Goal: Task Accomplishment & Management: Complete application form

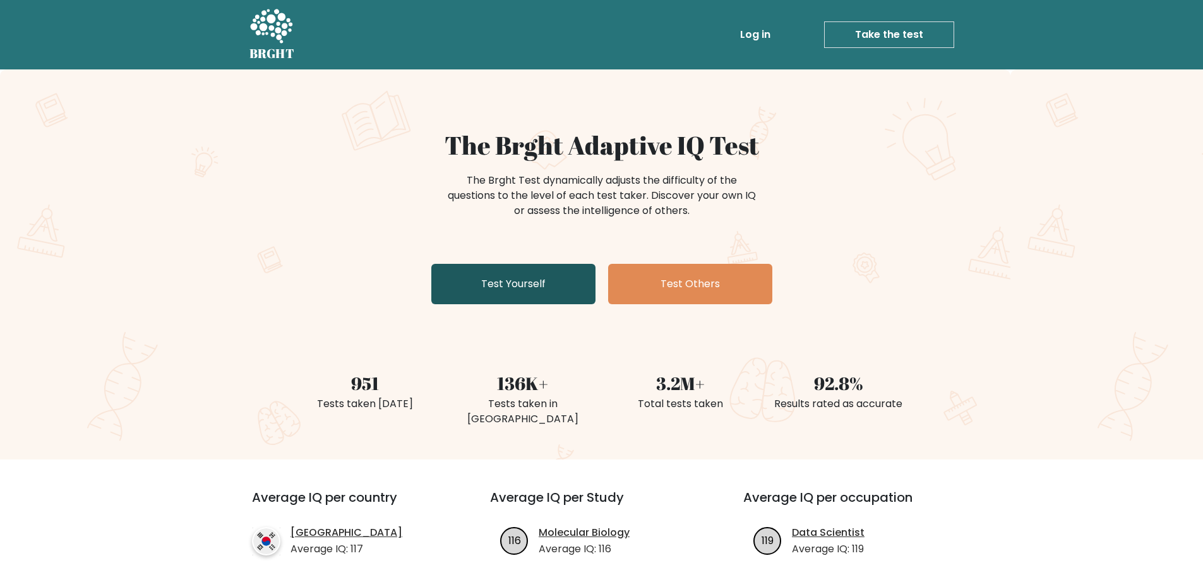
click at [467, 280] on link "Test Yourself" at bounding box center [513, 284] width 164 height 40
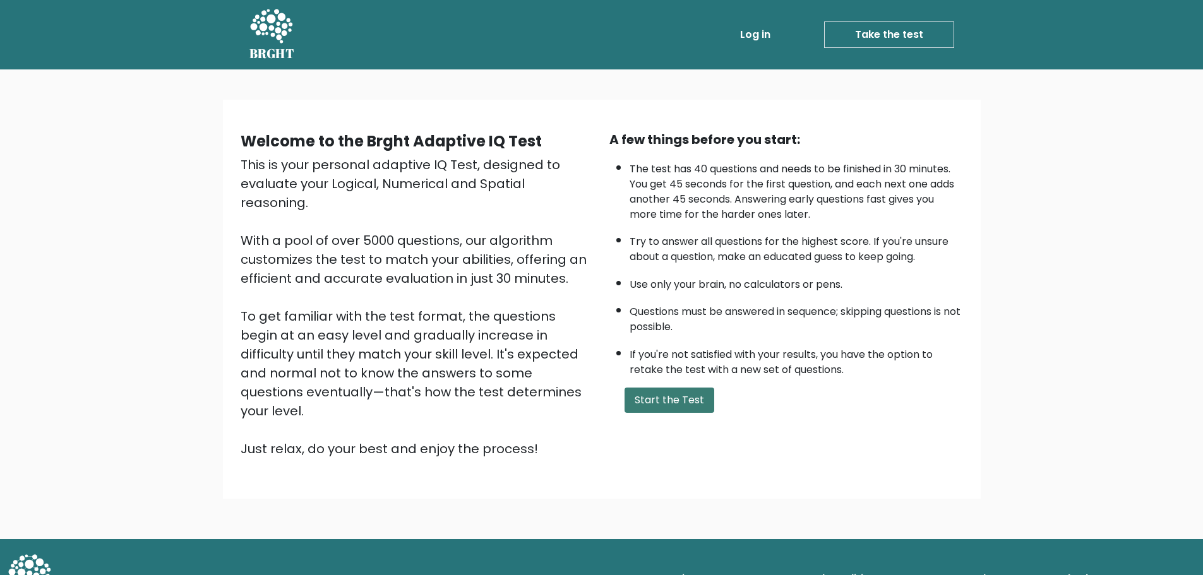
click at [642, 397] on button "Start the Test" at bounding box center [670, 400] width 90 height 25
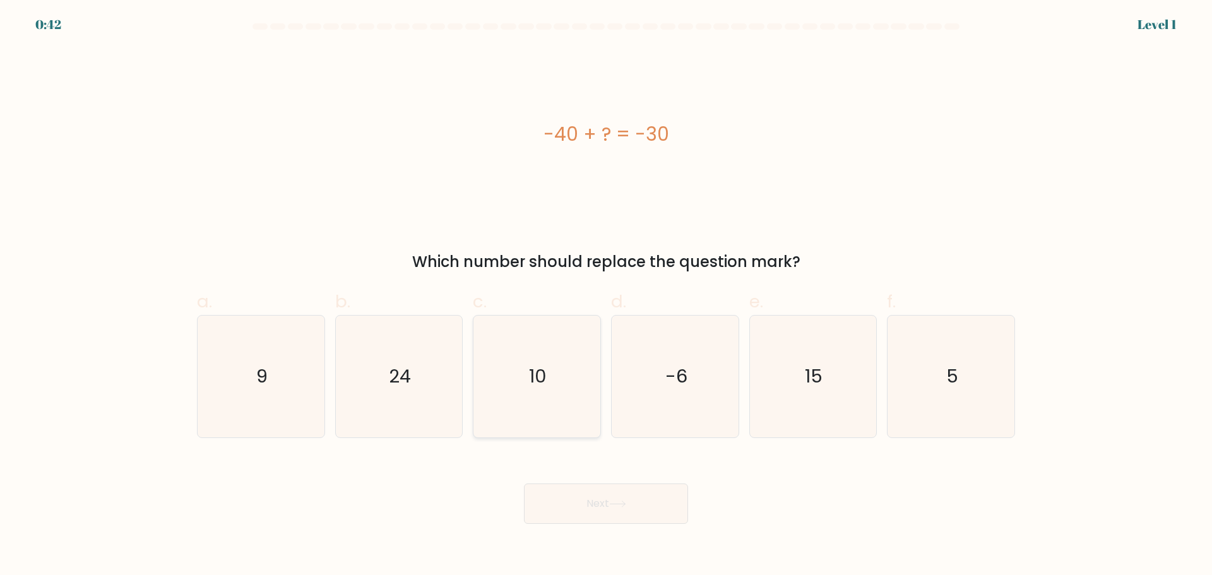
click at [512, 380] on icon "10" at bounding box center [537, 377] width 122 height 122
click at [606, 296] on input "c. 10" at bounding box center [606, 292] width 1 height 8
radio input "true"
click at [582, 500] on button "Next" at bounding box center [606, 504] width 164 height 40
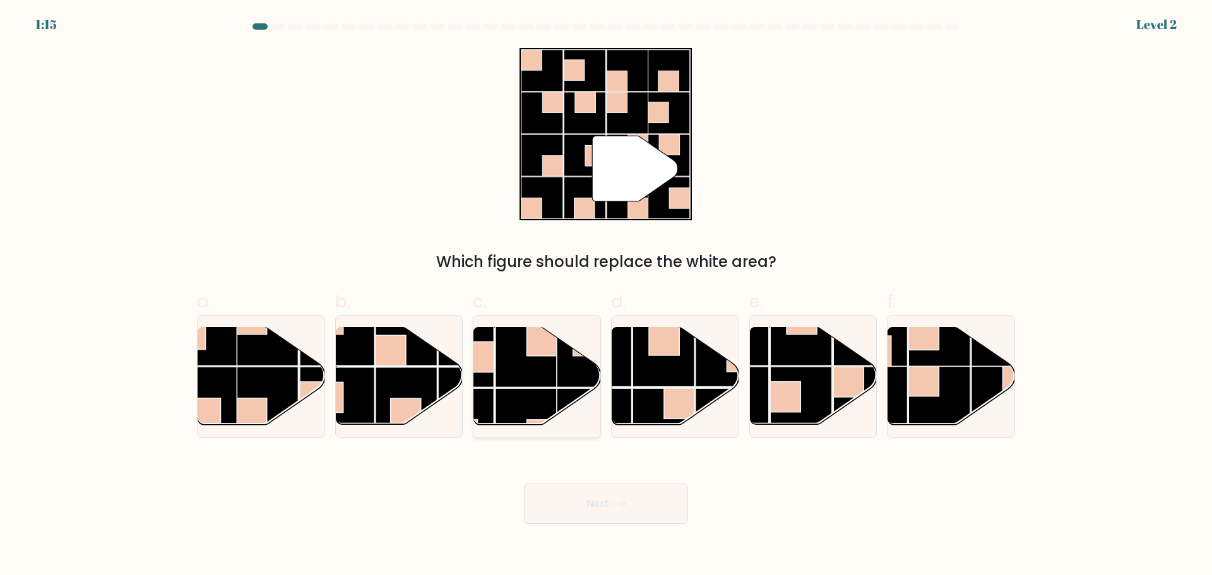
click at [541, 376] on rect at bounding box center [527, 356] width 62 height 62
click at [606, 296] on input "c." at bounding box center [606, 292] width 1 height 8
radio input "true"
click at [616, 502] on icon at bounding box center [617, 504] width 17 height 7
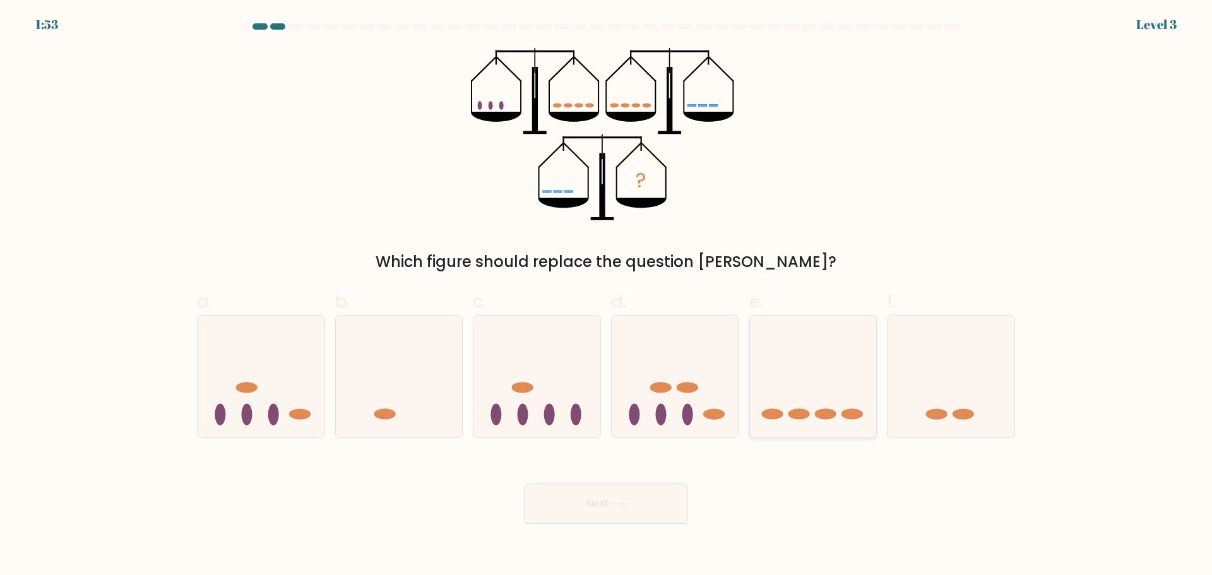
click at [865, 396] on icon at bounding box center [813, 376] width 127 height 105
click at [607, 296] on input "e." at bounding box center [606, 292] width 1 height 8
radio input "true"
click at [577, 510] on button "Next" at bounding box center [606, 504] width 164 height 40
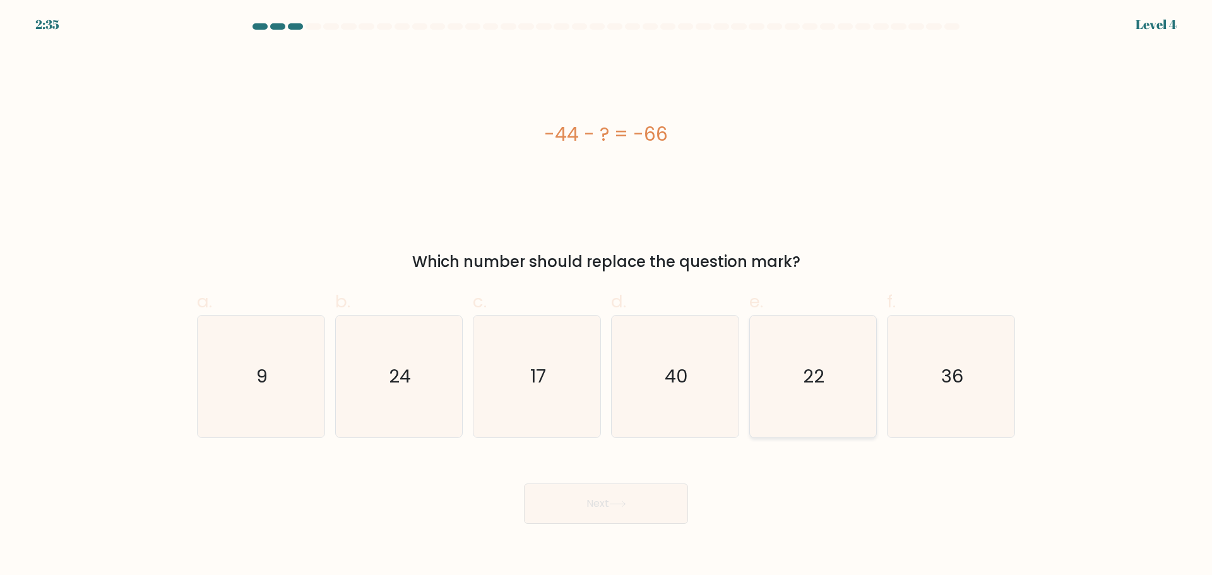
click at [825, 376] on icon "22" at bounding box center [813, 377] width 122 height 122
click at [607, 296] on input "e. 22" at bounding box center [606, 292] width 1 height 8
radio input "true"
click at [602, 507] on button "Next" at bounding box center [606, 504] width 164 height 40
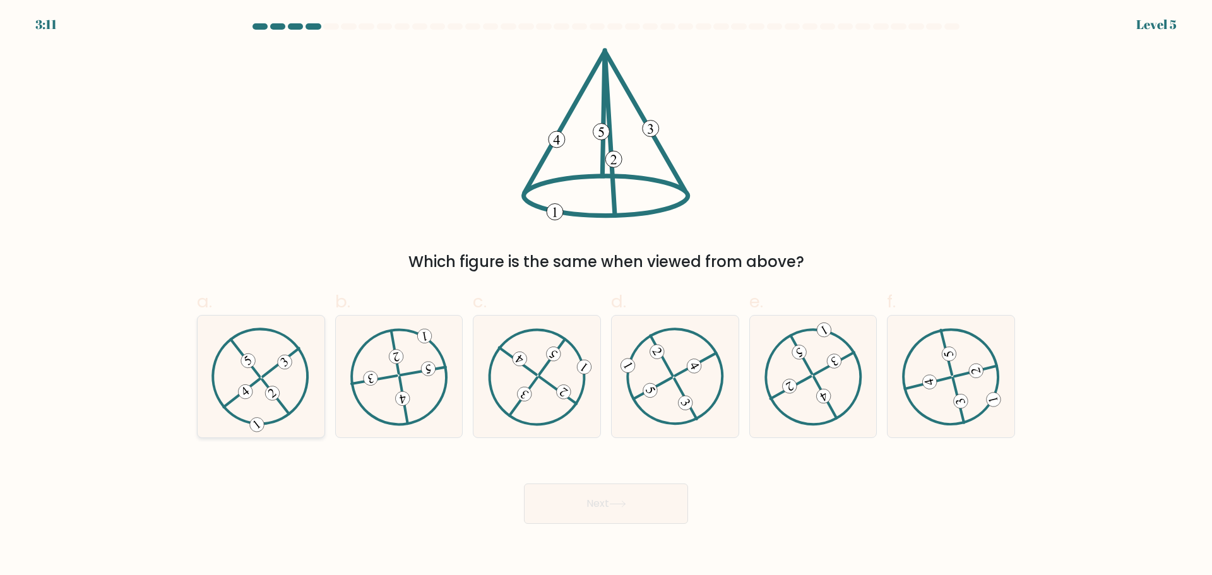
click at [246, 409] on icon at bounding box center [261, 376] width 99 height 97
click at [606, 296] on input "a." at bounding box center [606, 292] width 1 height 8
radio input "true"
click at [585, 496] on button "Next" at bounding box center [606, 504] width 164 height 40
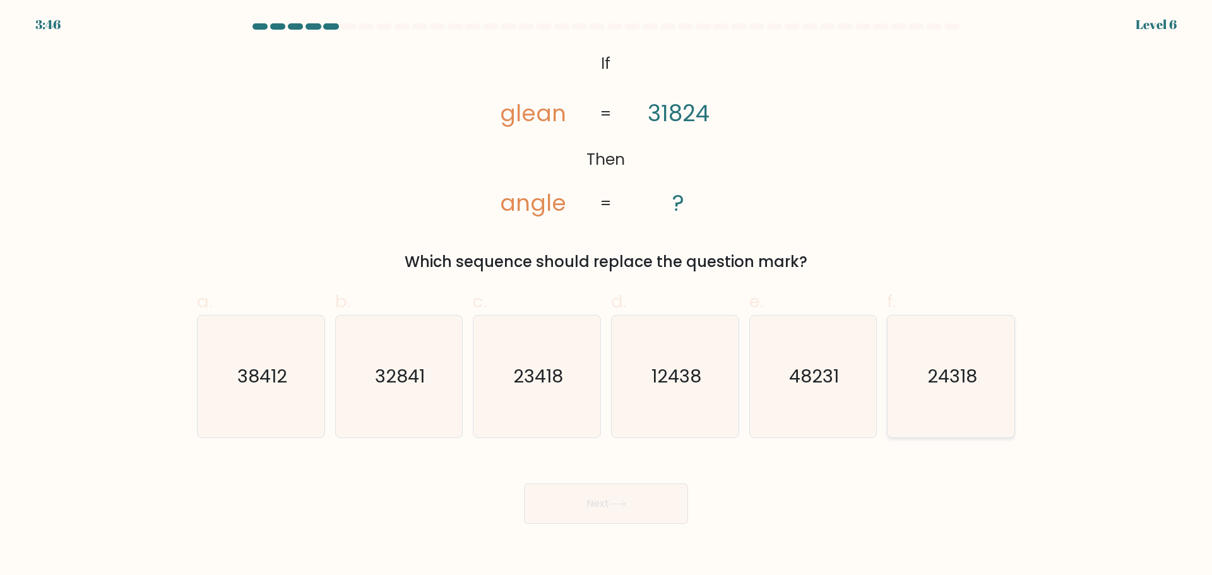
click at [929, 397] on icon "24318" at bounding box center [951, 377] width 122 height 122
click at [607, 296] on input "f. 24318" at bounding box center [606, 292] width 1 height 8
radio input "true"
click at [633, 496] on button "Next" at bounding box center [606, 504] width 164 height 40
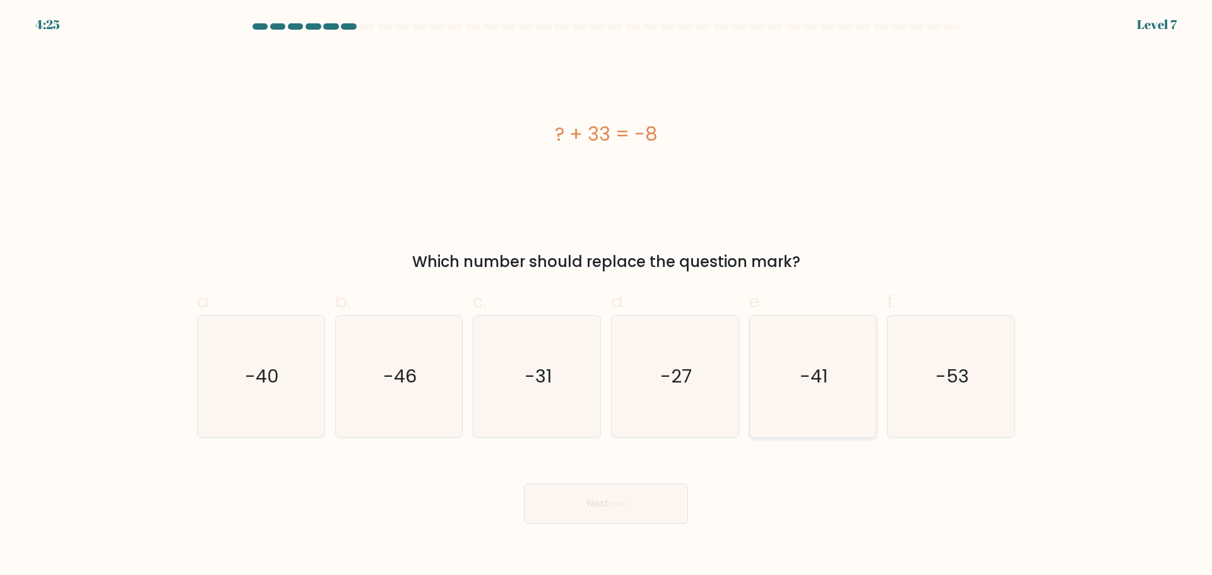
click at [792, 378] on icon "-41" at bounding box center [813, 377] width 122 height 122
click at [607, 296] on input "e. -41" at bounding box center [606, 292] width 1 height 8
radio input "true"
click at [603, 496] on button "Next" at bounding box center [606, 504] width 164 height 40
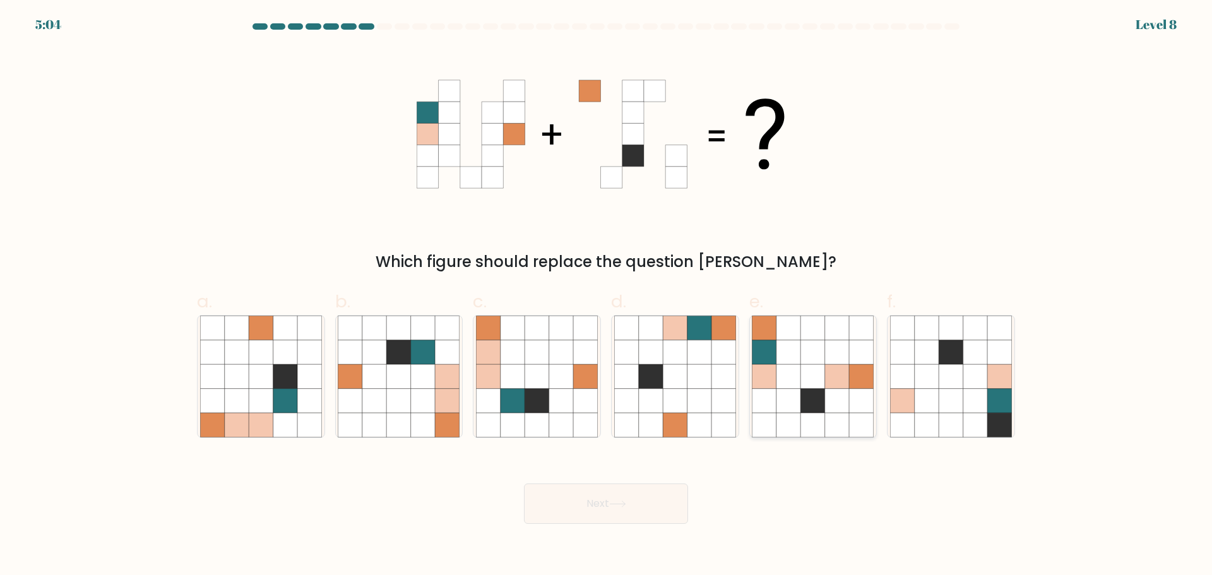
click at [821, 390] on icon at bounding box center [813, 400] width 24 height 24
click at [607, 296] on input "e." at bounding box center [606, 292] width 1 height 8
radio input "true"
click at [658, 393] on icon at bounding box center [651, 400] width 24 height 24
click at [607, 296] on input "d." at bounding box center [606, 292] width 1 height 8
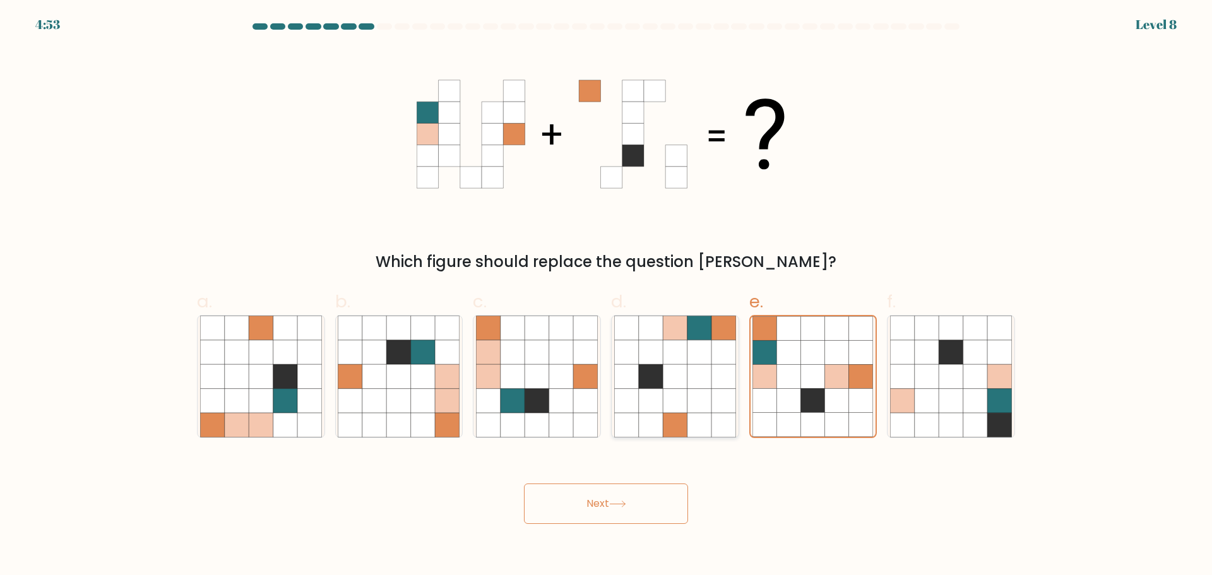
radio input "true"
click at [626, 502] on icon at bounding box center [617, 504] width 17 height 7
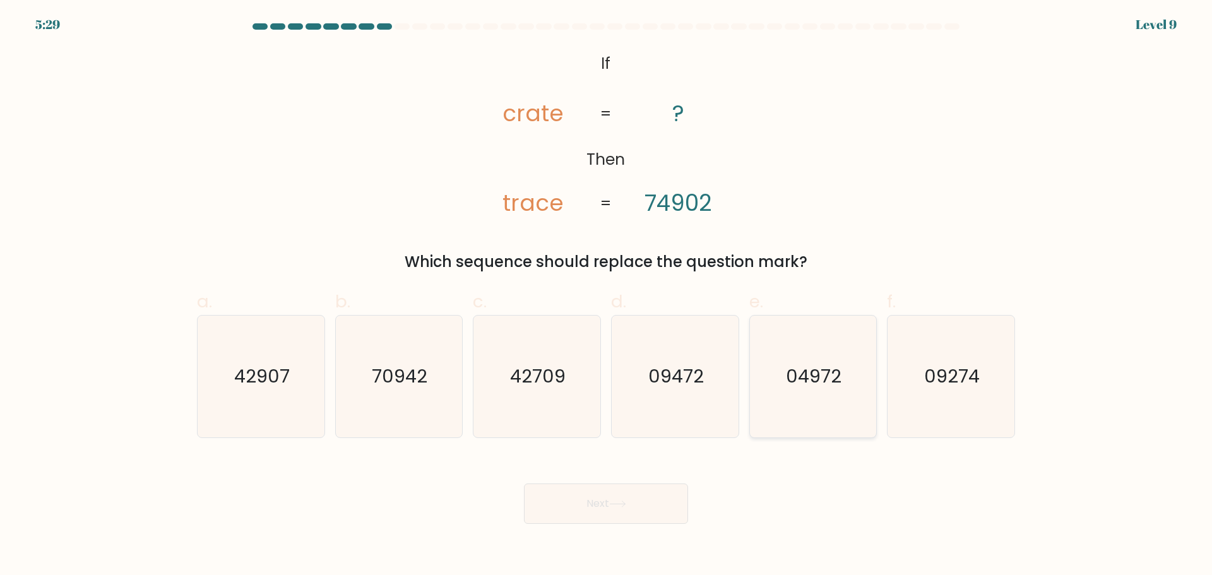
click at [836, 392] on icon "04972" at bounding box center [813, 377] width 122 height 122
click at [607, 296] on input "e. 04972" at bounding box center [606, 292] width 1 height 8
radio input "true"
click at [620, 495] on button "Next" at bounding box center [606, 504] width 164 height 40
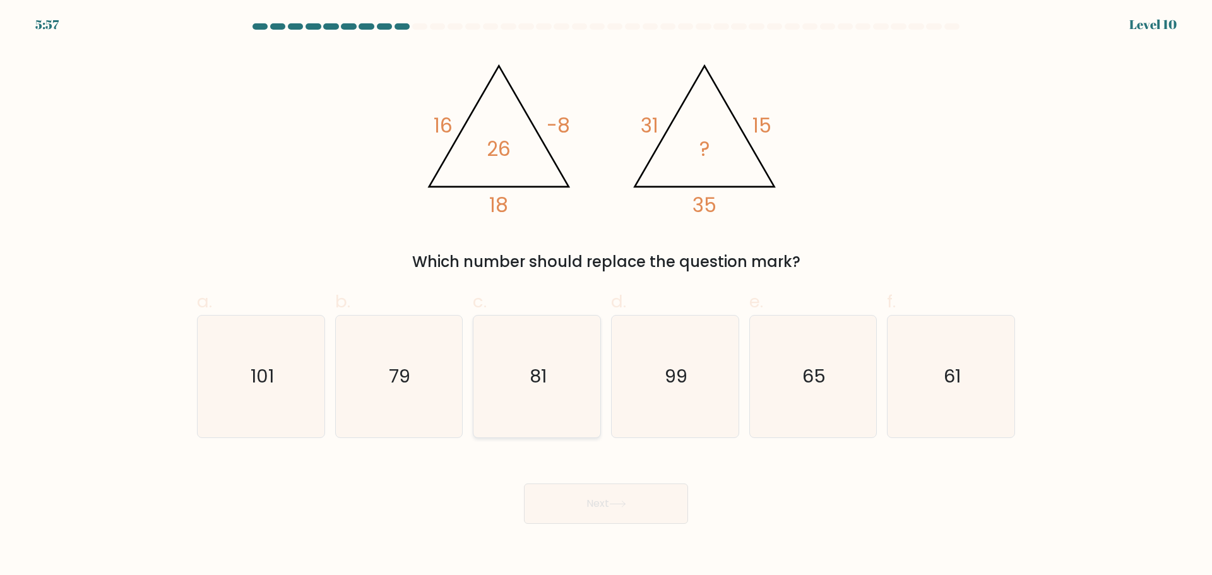
click at [541, 388] on text "81" at bounding box center [538, 376] width 17 height 25
click at [606, 296] on input "c. 81" at bounding box center [606, 292] width 1 height 8
radio input "true"
click at [658, 509] on button "Next" at bounding box center [606, 504] width 164 height 40
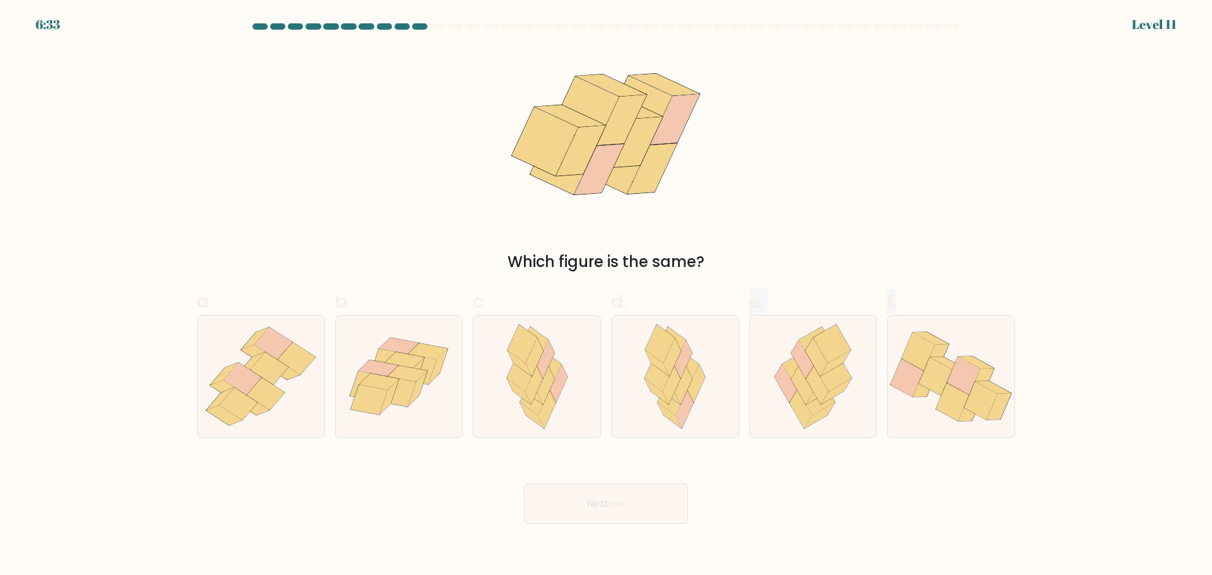
drag, startPoint x: 666, startPoint y: 393, endPoint x: 858, endPoint y: 477, distance: 209.5
click at [858, 476] on form at bounding box center [606, 273] width 1212 height 501
click at [858, 477] on div "Next" at bounding box center [606, 488] width 834 height 71
click at [942, 397] on icon at bounding box center [953, 402] width 33 height 38
click at [607, 296] on input "f." at bounding box center [606, 292] width 1 height 8
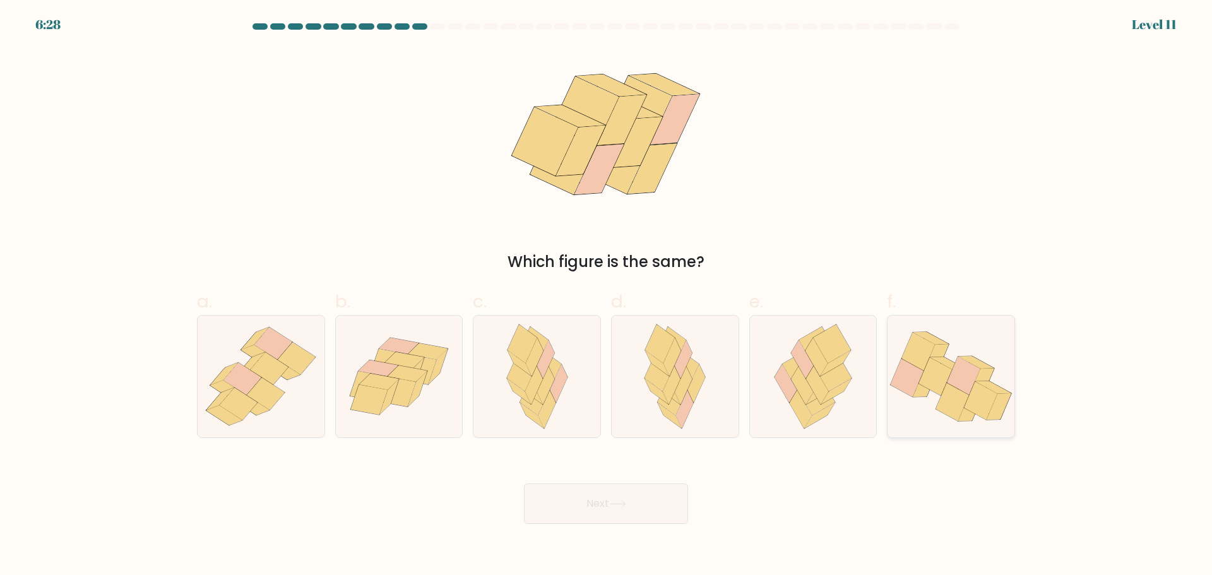
radio input "true"
click at [645, 508] on button "Next" at bounding box center [606, 504] width 164 height 40
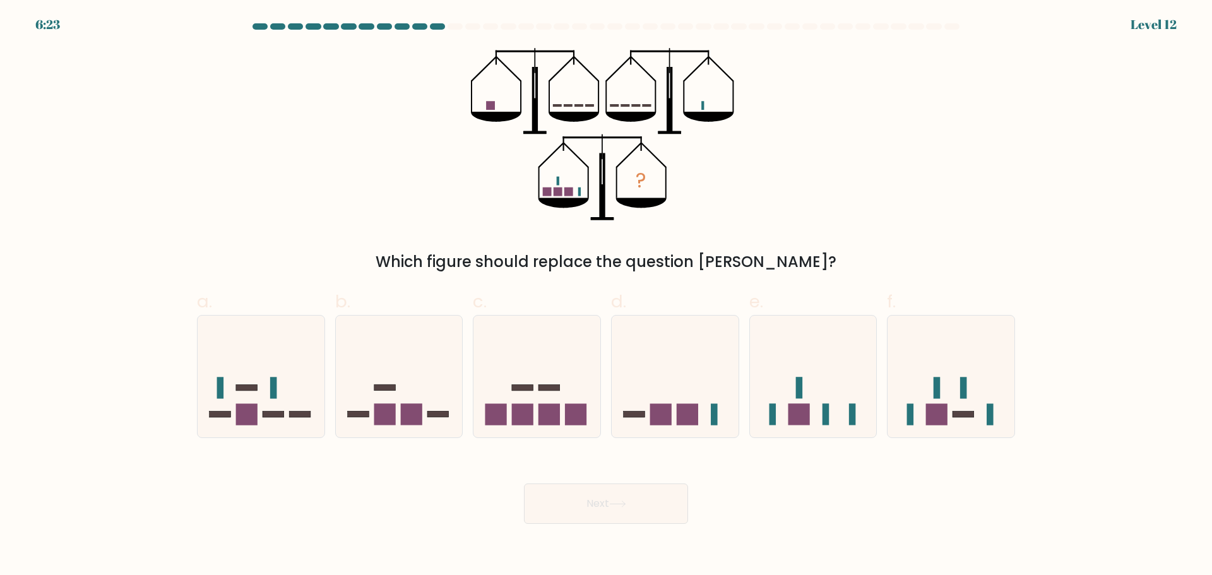
click at [604, 501] on button "Next" at bounding box center [606, 504] width 164 height 40
click at [757, 203] on div "? Which figure should replace the question mark?" at bounding box center [606, 160] width 834 height 225
click at [853, 426] on icon at bounding box center [813, 376] width 127 height 105
click at [607, 296] on input "e." at bounding box center [606, 292] width 1 height 8
radio input "true"
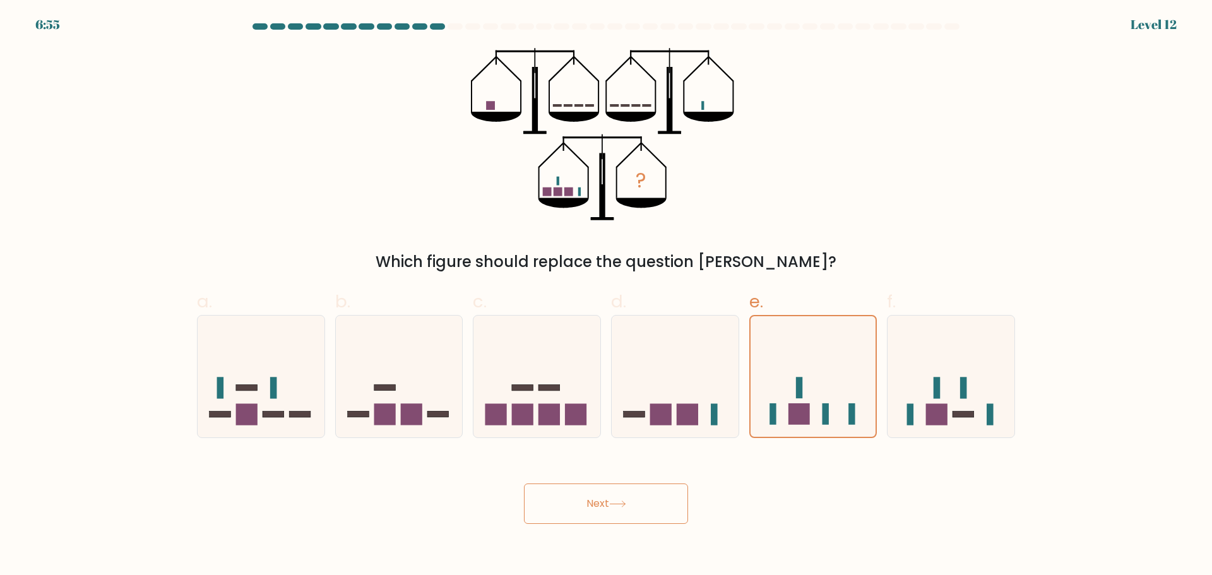
click at [643, 513] on button "Next" at bounding box center [606, 504] width 164 height 40
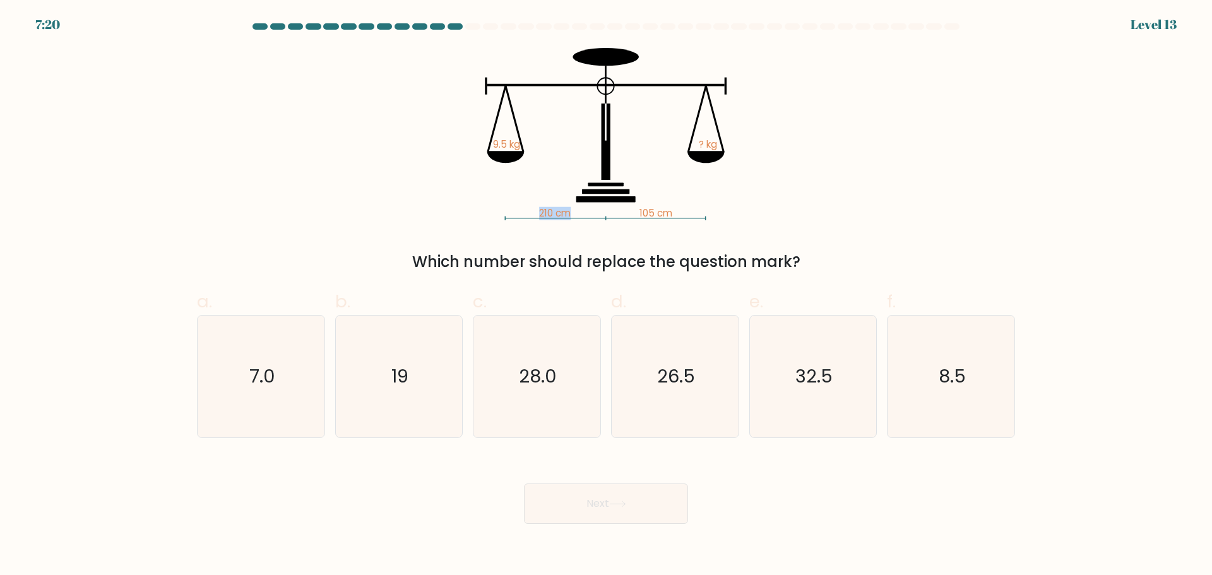
drag, startPoint x: 524, startPoint y: 210, endPoint x: 596, endPoint y: 211, distance: 72.0
click at [596, 211] on icon "210 cm 105 cm 9.5 kg ? kg" at bounding box center [606, 134] width 379 height 172
drag, startPoint x: 482, startPoint y: 129, endPoint x: 560, endPoint y: 143, distance: 78.8
click at [560, 143] on icon "210 cm 105 cm 9.5 kg ? kg" at bounding box center [606, 134] width 379 height 172
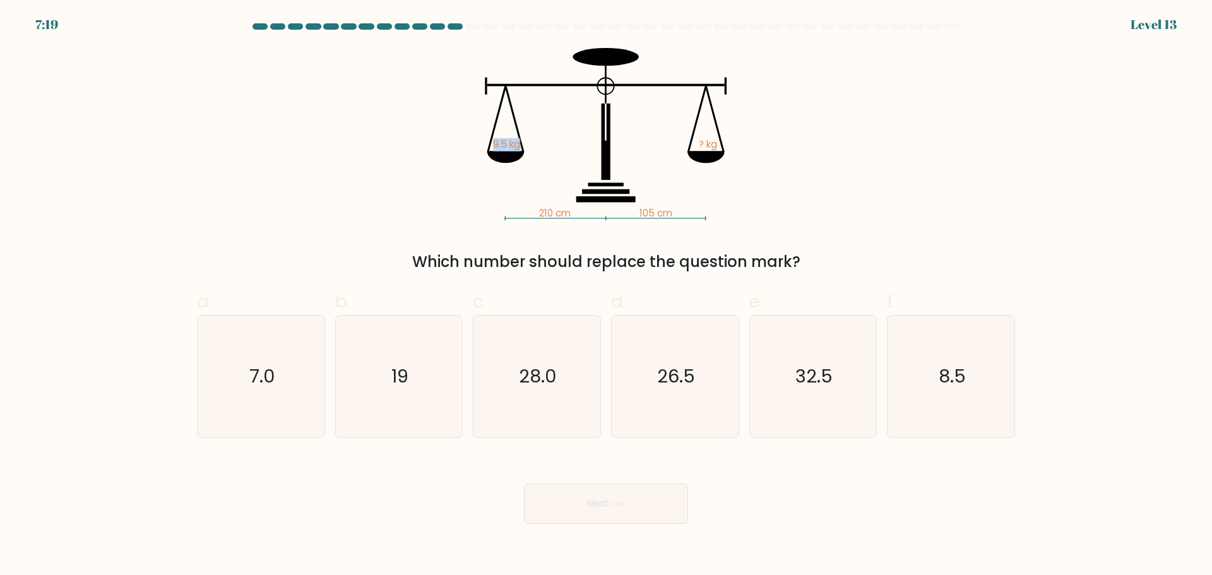
click at [560, 143] on icon "210 cm 105 cm 9.5 kg ? kg" at bounding box center [606, 134] width 379 height 172
click at [428, 407] on icon "19" at bounding box center [399, 377] width 122 height 122
click at [606, 296] on input "b. 19" at bounding box center [606, 292] width 1 height 8
radio input "true"
click at [560, 495] on button "Next" at bounding box center [606, 504] width 164 height 40
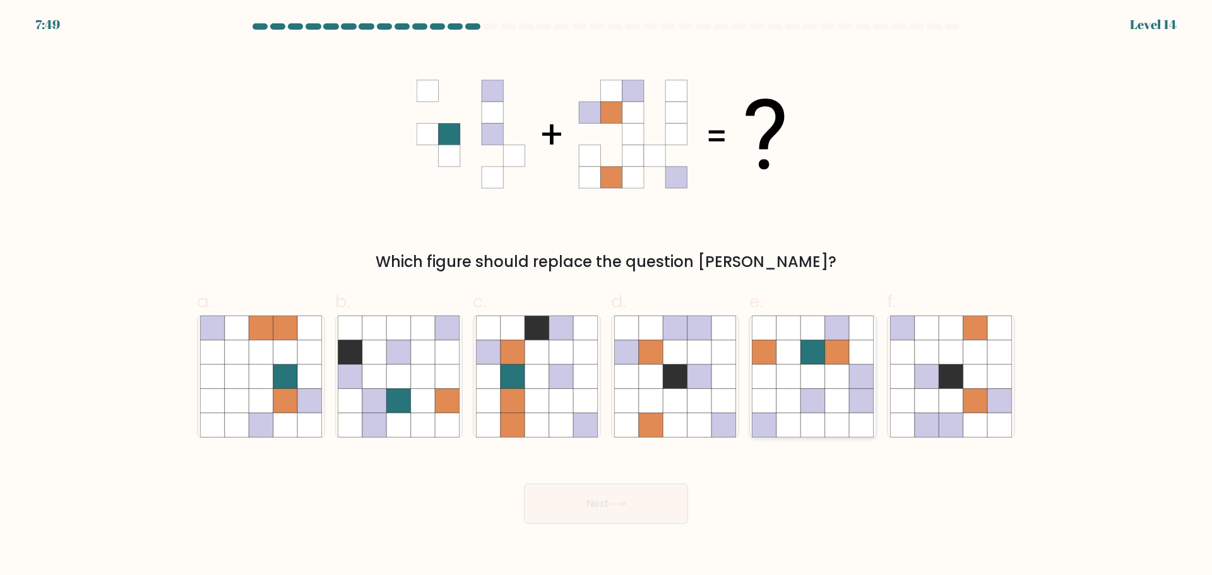
click at [818, 398] on icon at bounding box center [813, 400] width 24 height 24
click at [607, 296] on input "e." at bounding box center [606, 292] width 1 height 8
radio input "true"
click at [629, 498] on button "Next" at bounding box center [606, 504] width 164 height 40
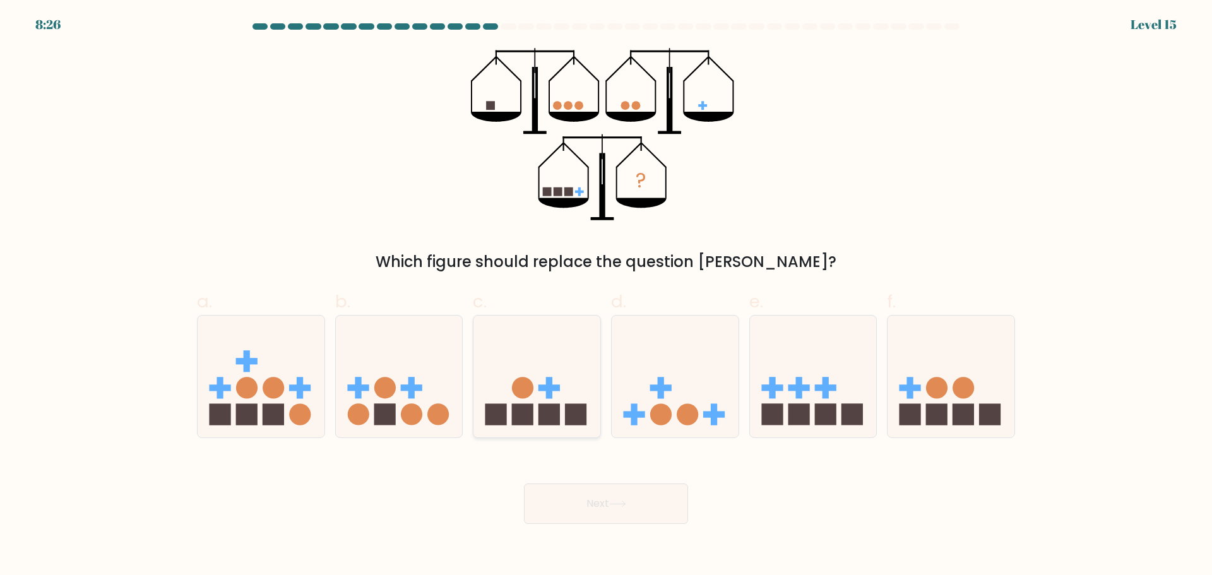
click at [580, 373] on icon at bounding box center [537, 376] width 127 height 105
click at [606, 296] on input "c." at bounding box center [606, 292] width 1 height 8
radio input "true"
click at [434, 428] on icon at bounding box center [399, 376] width 127 height 105
click at [606, 296] on input "b." at bounding box center [606, 292] width 1 height 8
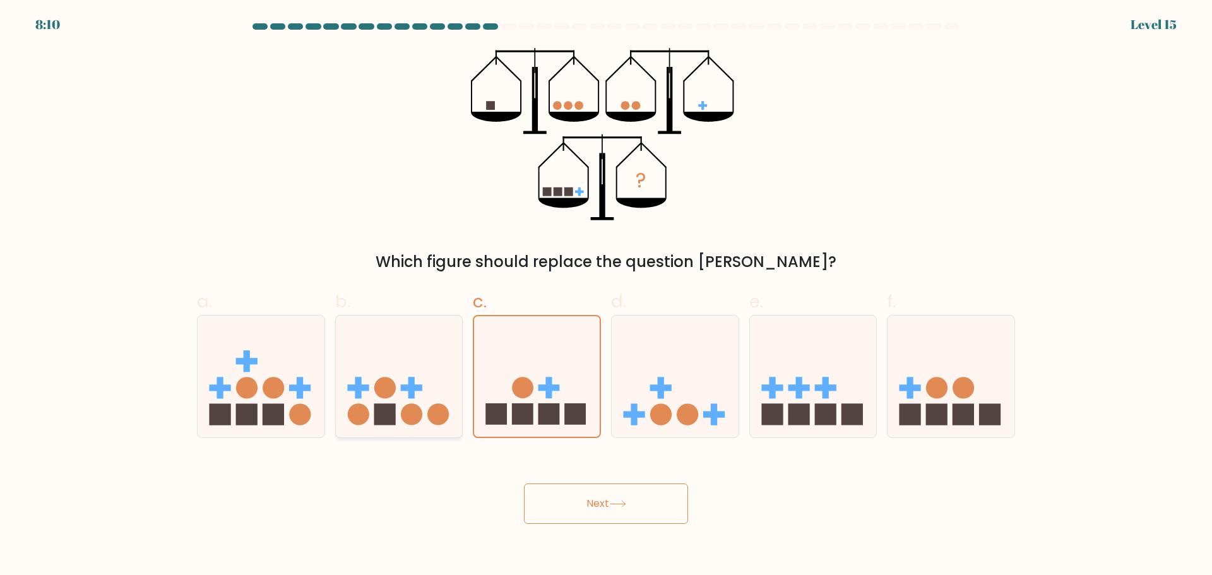
radio input "true"
click at [595, 506] on button "Next" at bounding box center [606, 504] width 164 height 40
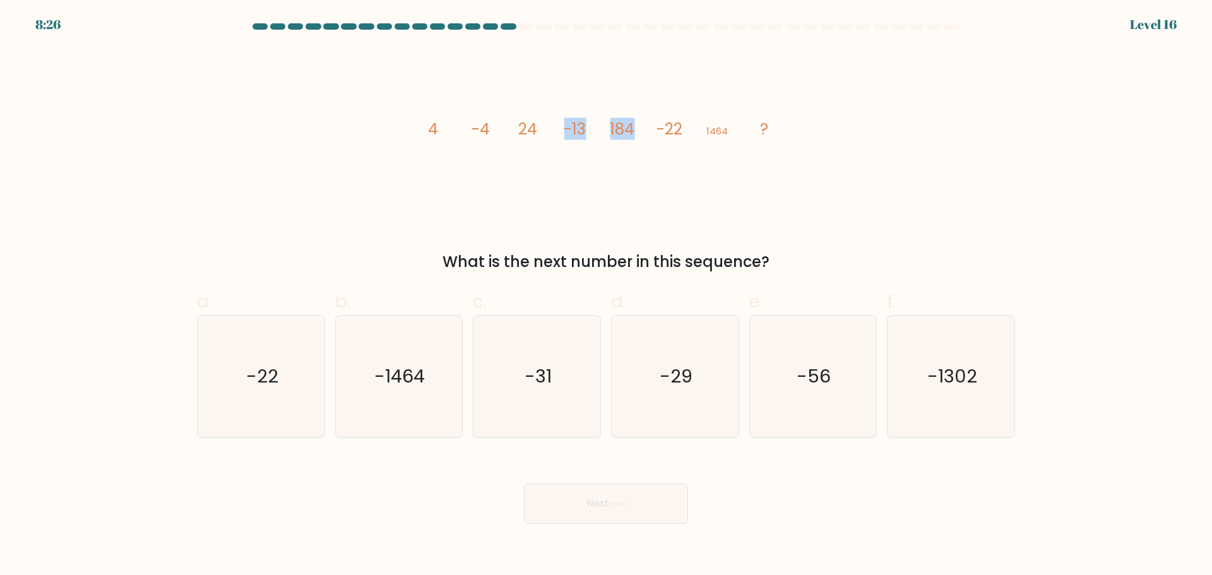
drag, startPoint x: 567, startPoint y: 131, endPoint x: 640, endPoint y: 131, distance: 73.3
click at [640, 131] on icon "image/svg+xml 4 -4 24 -13 184 -22 1464 ?" at bounding box center [606, 134] width 379 height 172
drag, startPoint x: 470, startPoint y: 126, endPoint x: 534, endPoint y: 128, distance: 63.8
click at [534, 128] on icon "image/svg+xml 4 -4 24 -13 184 -22 1464 ?" at bounding box center [606, 134] width 379 height 172
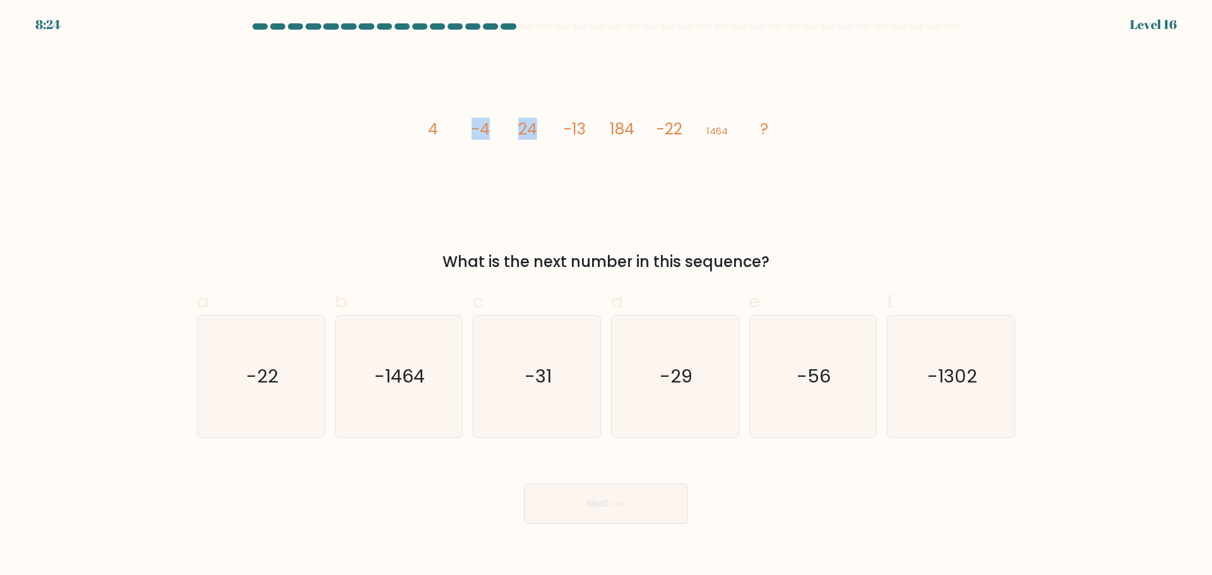
click at [535, 128] on tspan "24" at bounding box center [527, 129] width 19 height 22
drag, startPoint x: 522, startPoint y: 126, endPoint x: 539, endPoint y: 126, distance: 17.1
click at [539, 126] on icon "image/svg+xml 4 -4 24 -13 184 -22 1464 ?" at bounding box center [606, 134] width 379 height 172
drag, startPoint x: 602, startPoint y: 123, endPoint x: 659, endPoint y: 126, distance: 56.9
click at [659, 126] on icon "image/svg+xml 4 -4 24 -13 184 -22 1464 ?" at bounding box center [606, 134] width 379 height 172
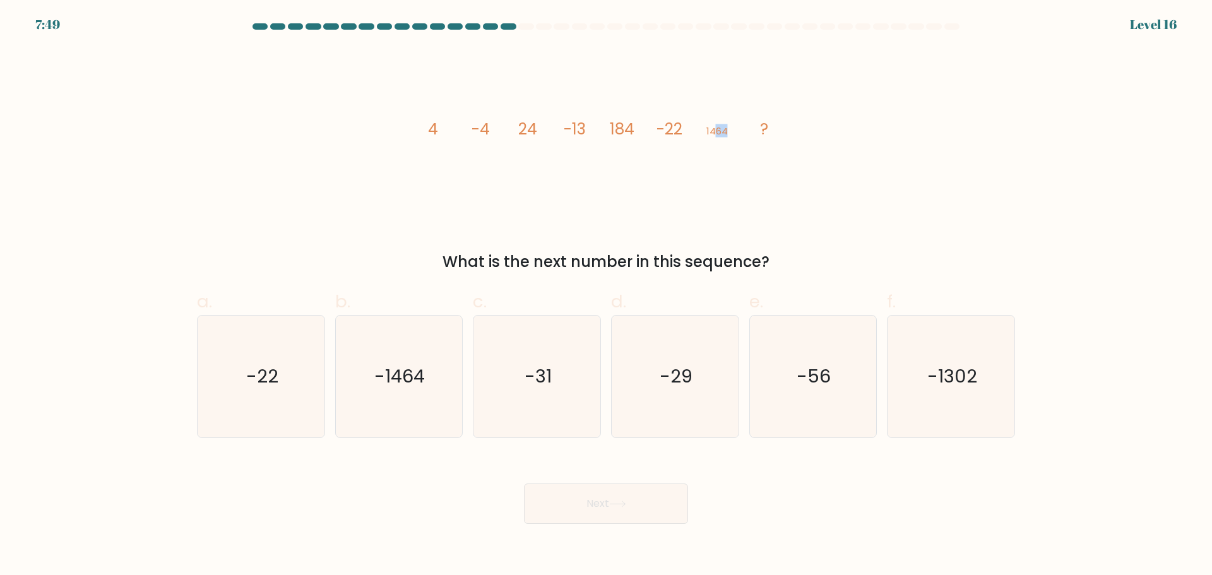
drag, startPoint x: 727, startPoint y: 128, endPoint x: 717, endPoint y: 129, distance: 10.9
click at [746, 129] on icon "image/svg+xml 4 -4 24 -13 184 -22 1464 ?" at bounding box center [606, 134] width 379 height 172
drag, startPoint x: 501, startPoint y: 129, endPoint x: 508, endPoint y: 129, distance: 6.9
click at [508, 129] on icon "image/svg+xml 4 -4 24 -13 184 -22 1464 ?" at bounding box center [606, 134] width 379 height 172
drag, startPoint x: 566, startPoint y: 124, endPoint x: 625, endPoint y: 127, distance: 58.8
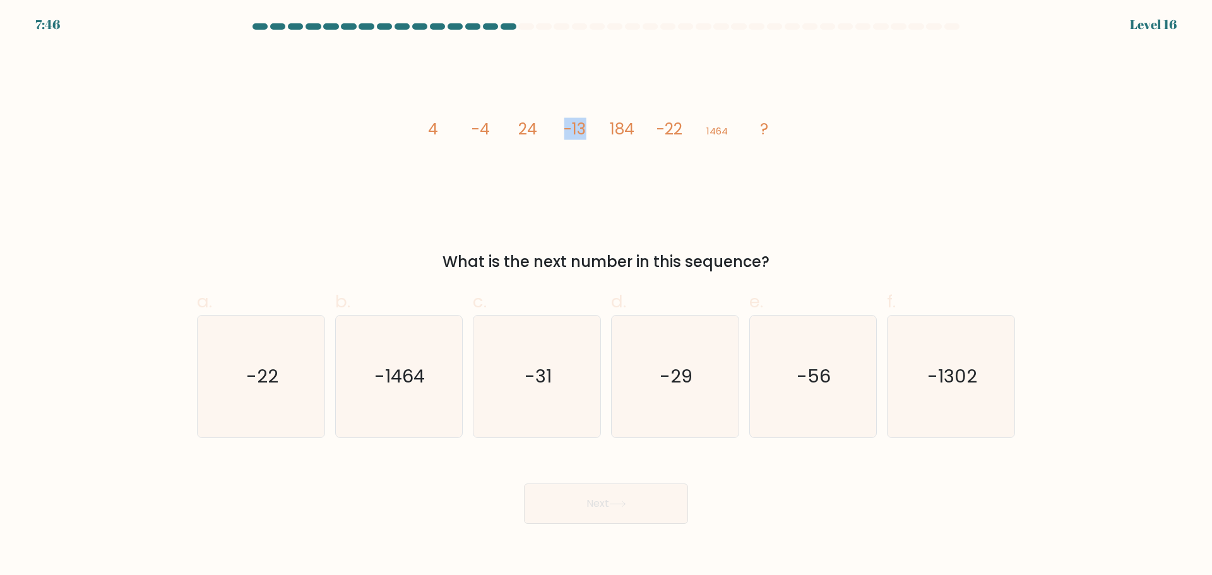
click at [589, 127] on icon "image/svg+xml 4 -4 24 -13 184 -22 1464 ?" at bounding box center [606, 134] width 379 height 172
drag, startPoint x: 647, startPoint y: 128, endPoint x: 681, endPoint y: 131, distance: 34.8
click at [681, 131] on icon "image/svg+xml 4 -4 24 -13 184 -22 1464 ?" at bounding box center [606, 134] width 379 height 172
click at [681, 131] on tspan "-22" at bounding box center [670, 129] width 26 height 22
click at [527, 388] on text "-31" at bounding box center [538, 376] width 27 height 25
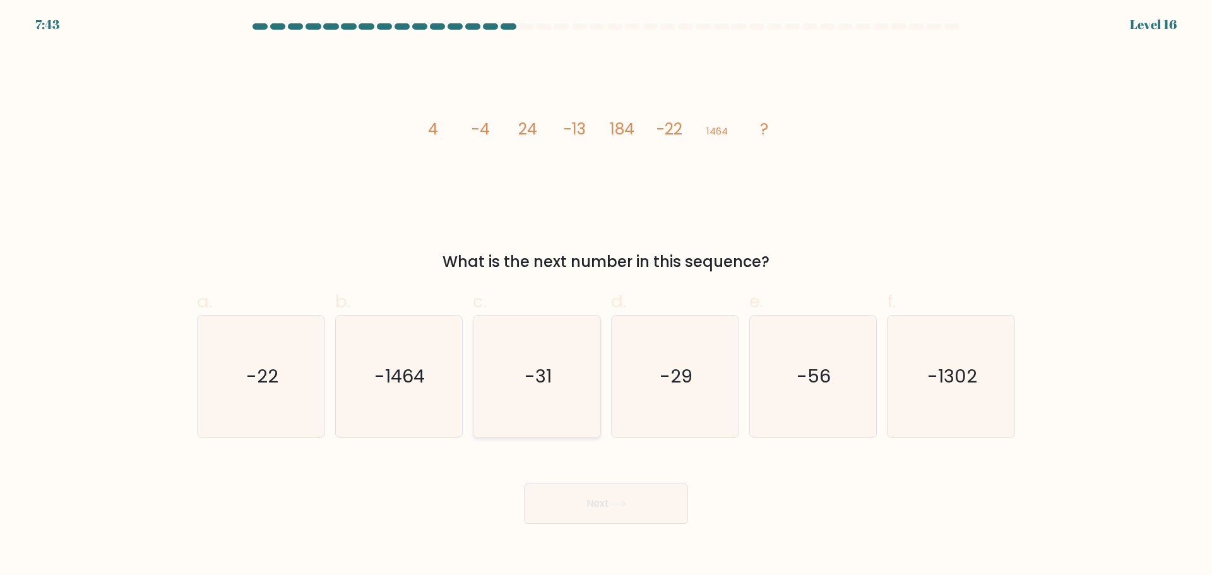
click at [606, 296] on input "c. -31" at bounding box center [606, 292] width 1 height 8
radio input "true"
click at [573, 501] on button "Next" at bounding box center [606, 504] width 164 height 40
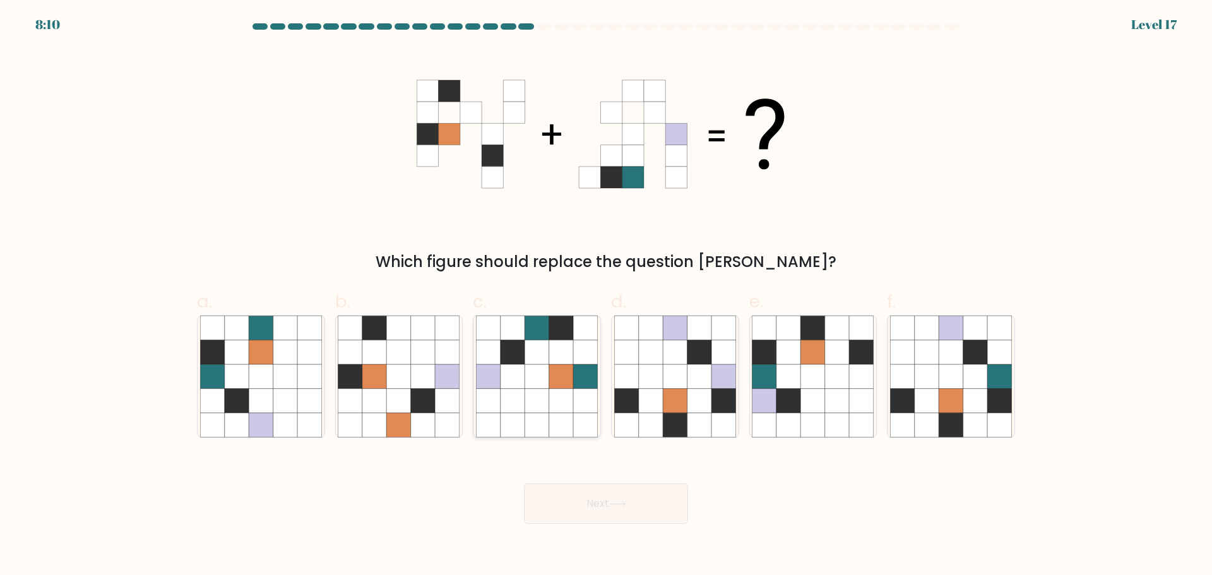
click at [544, 405] on icon at bounding box center [537, 400] width 24 height 24
click at [606, 296] on input "c." at bounding box center [606, 292] width 1 height 8
radio input "true"
click at [258, 416] on icon at bounding box center [261, 425] width 24 height 24
click at [606, 296] on input "a." at bounding box center [606, 292] width 1 height 8
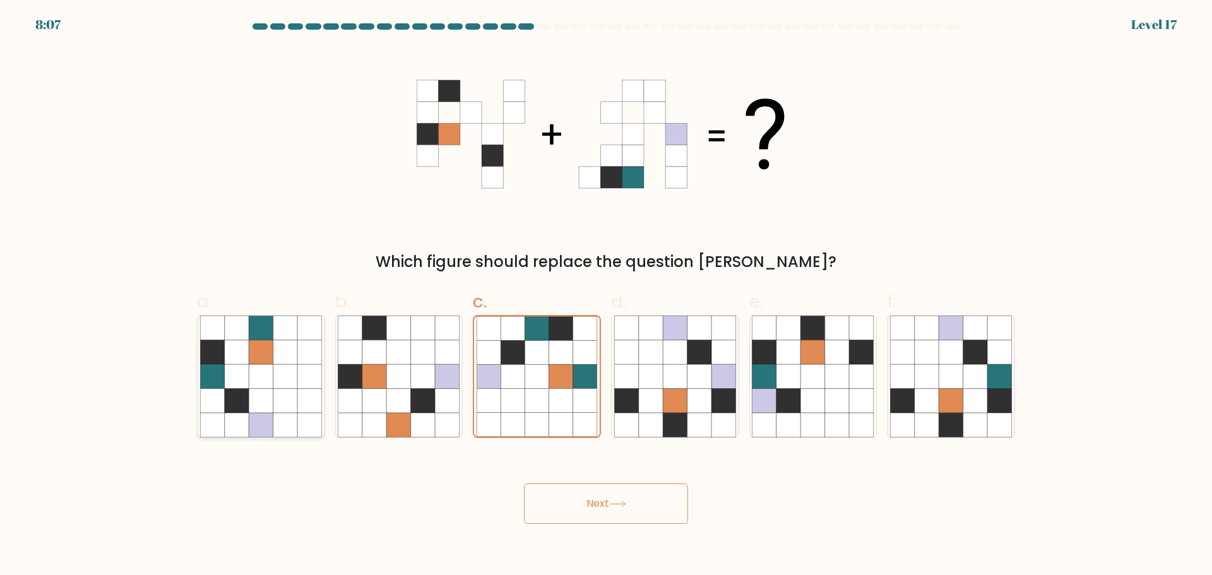
radio input "true"
click at [649, 493] on button "Next" at bounding box center [606, 504] width 164 height 40
